Goal: Task Accomplishment & Management: Manage account settings

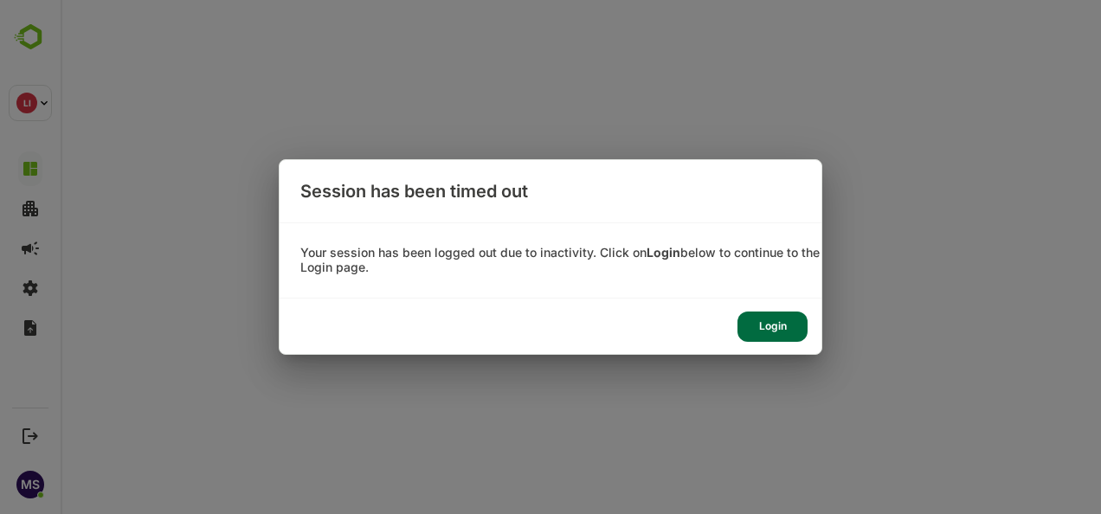
click at [769, 324] on div "Login" at bounding box center [772, 327] width 70 height 30
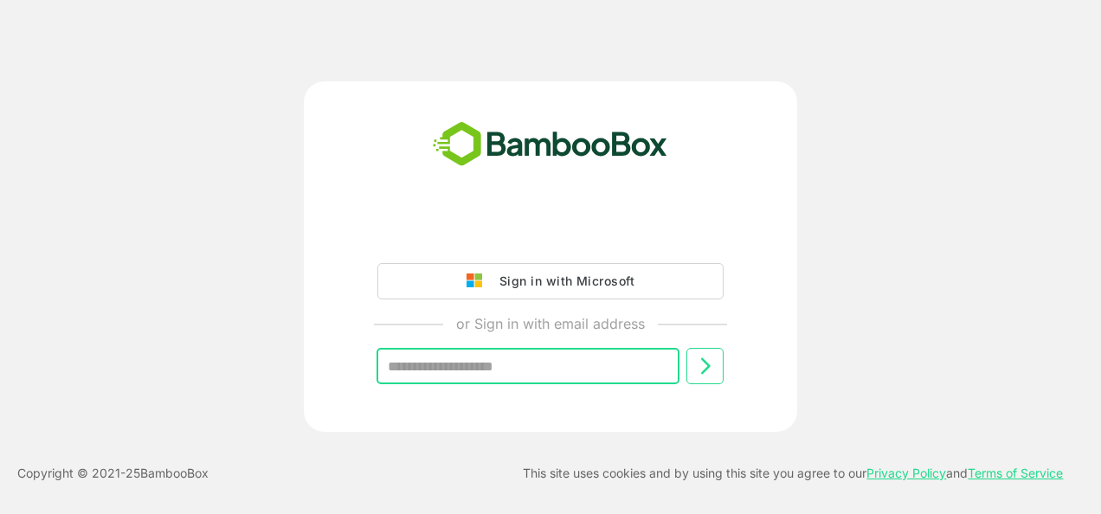
click at [502, 359] on input "text" at bounding box center [527, 366] width 303 height 36
type input "**********"
click at [711, 372] on icon at bounding box center [705, 366] width 21 height 21
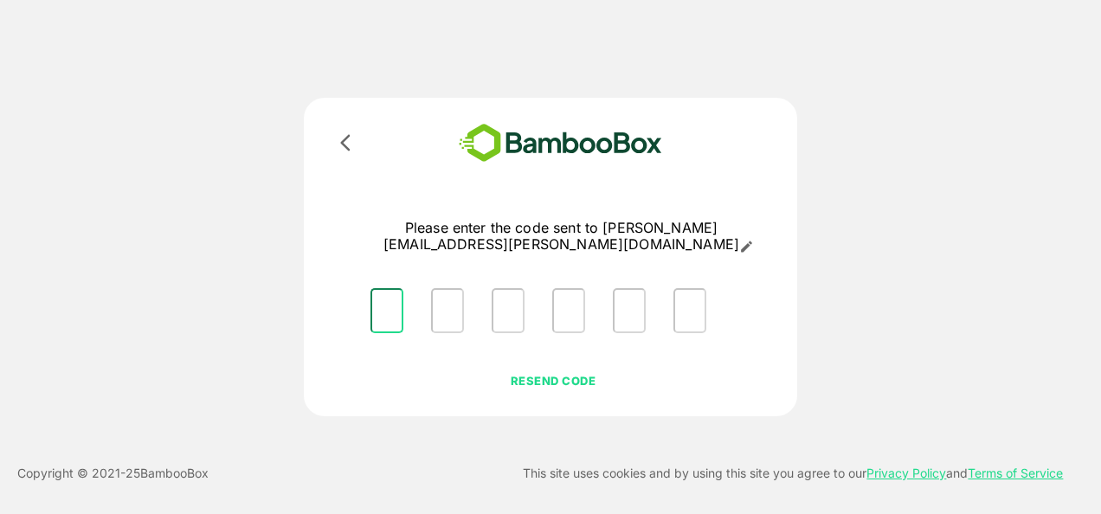
click at [379, 306] on input "Please enter OTP character 1" at bounding box center [386, 310] width 33 height 45
type input "*"
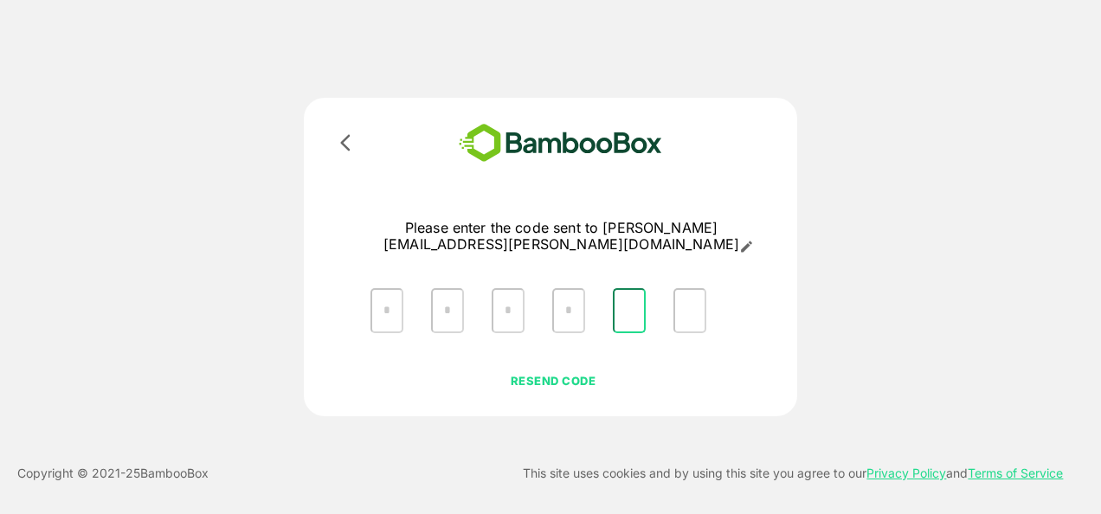
type input "*"
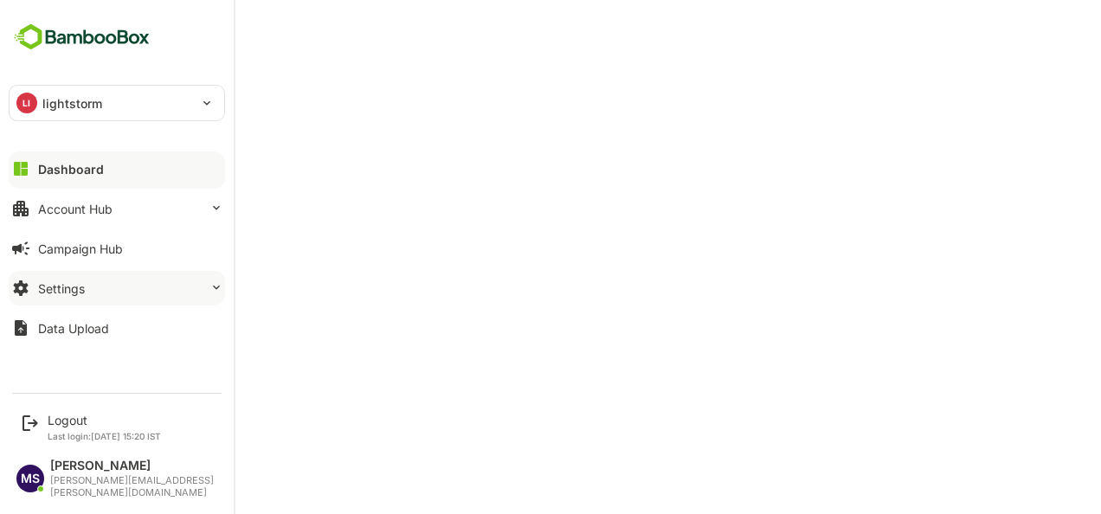
click at [85, 287] on button "Settings" at bounding box center [117, 288] width 216 height 35
